Goal: Entertainment & Leisure: Consume media (video, audio)

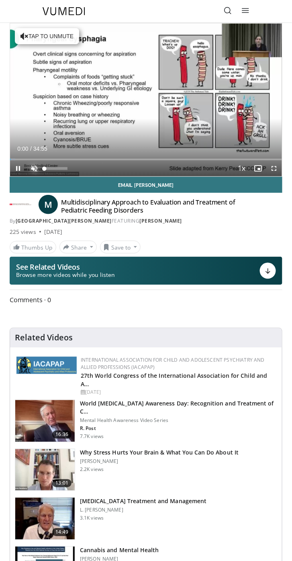
click at [36, 168] on span "Video Player" at bounding box center [34, 168] width 16 height 16
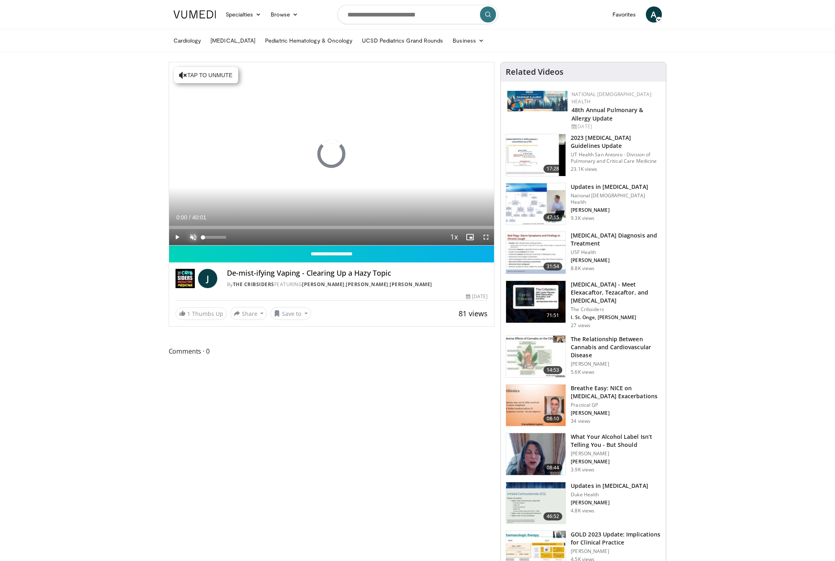
click at [191, 238] on span "Video Player" at bounding box center [193, 237] width 16 height 16
